Goal: Communication & Community: Connect with others

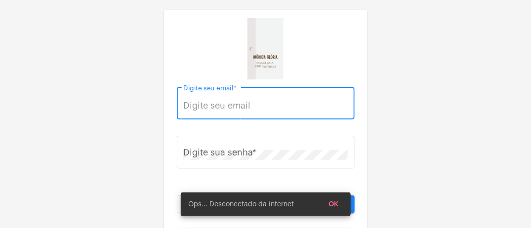
click at [231, 109] on input "Digite seu email *" at bounding box center [265, 106] width 164 height 10
type input "[EMAIL_ADDRESS][DOMAIN_NAME]"
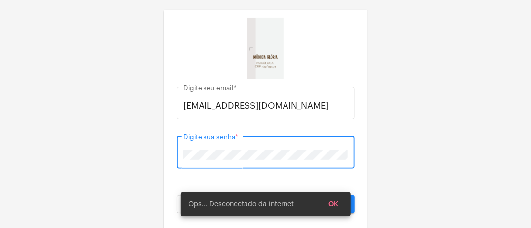
click at [268, 196] on button "Entrar" at bounding box center [311, 205] width 86 height 18
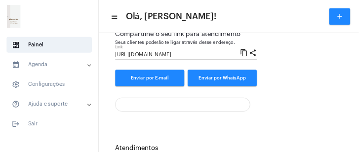
scroll to position [140, 0]
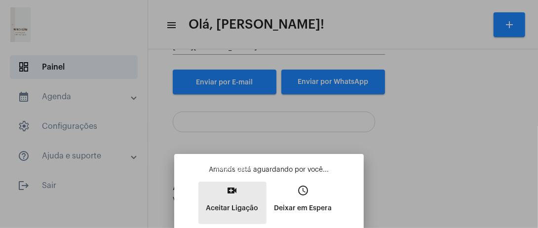
click at [243, 201] on p "Aceitar Ligação" at bounding box center [232, 209] width 52 height 18
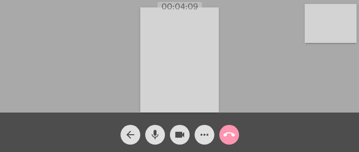
click at [112, 74] on div "Acessando Câmera e Microfone..." at bounding box center [179, 58] width 357 height 113
click at [111, 82] on div "Acessando Câmera e Microfone..." at bounding box center [179, 58] width 357 height 113
